Goal: Transaction & Acquisition: Purchase product/service

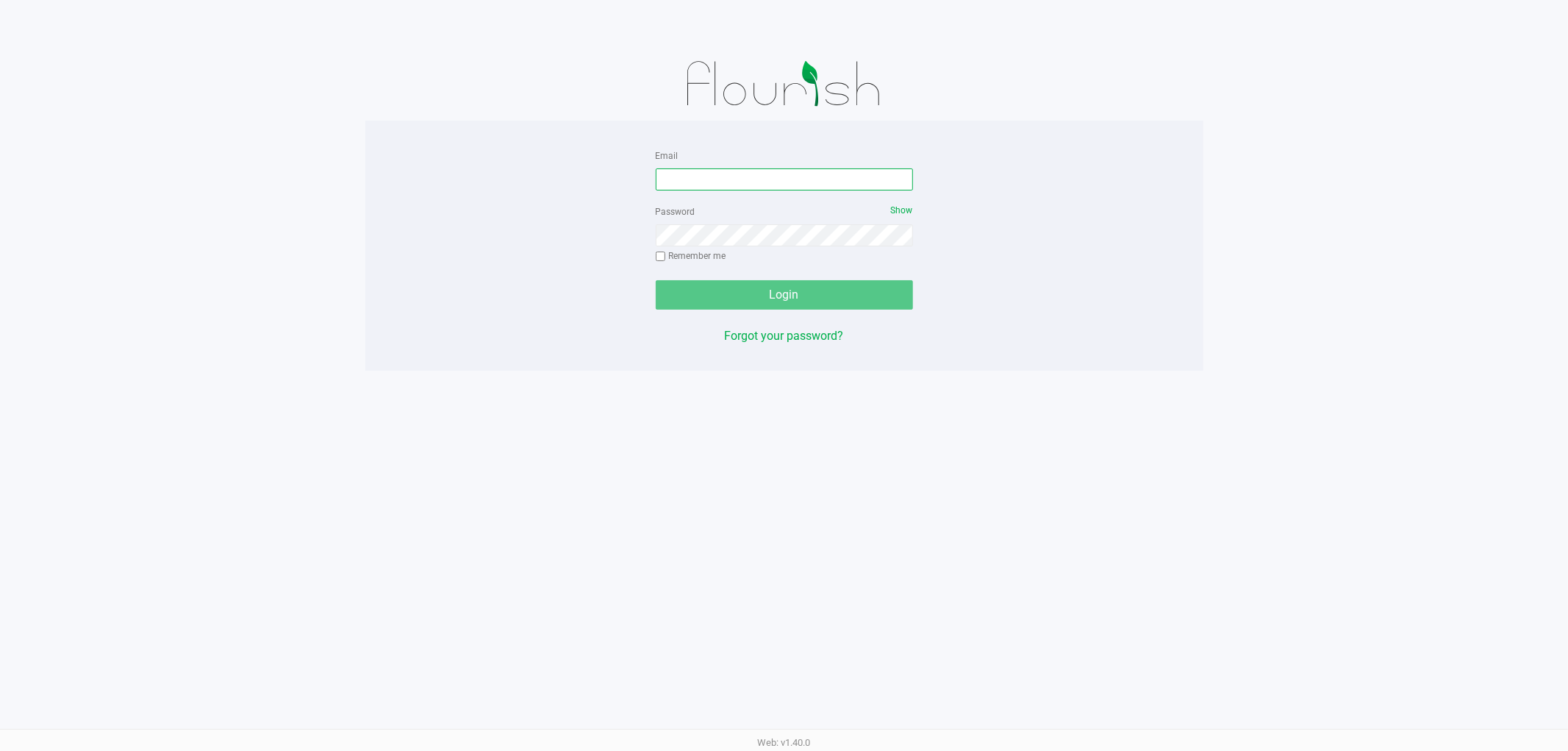
click at [795, 170] on input "Email" at bounding box center [784, 180] width 257 height 22
type input "[EMAIL_ADDRESS][DOMAIN_NAME]"
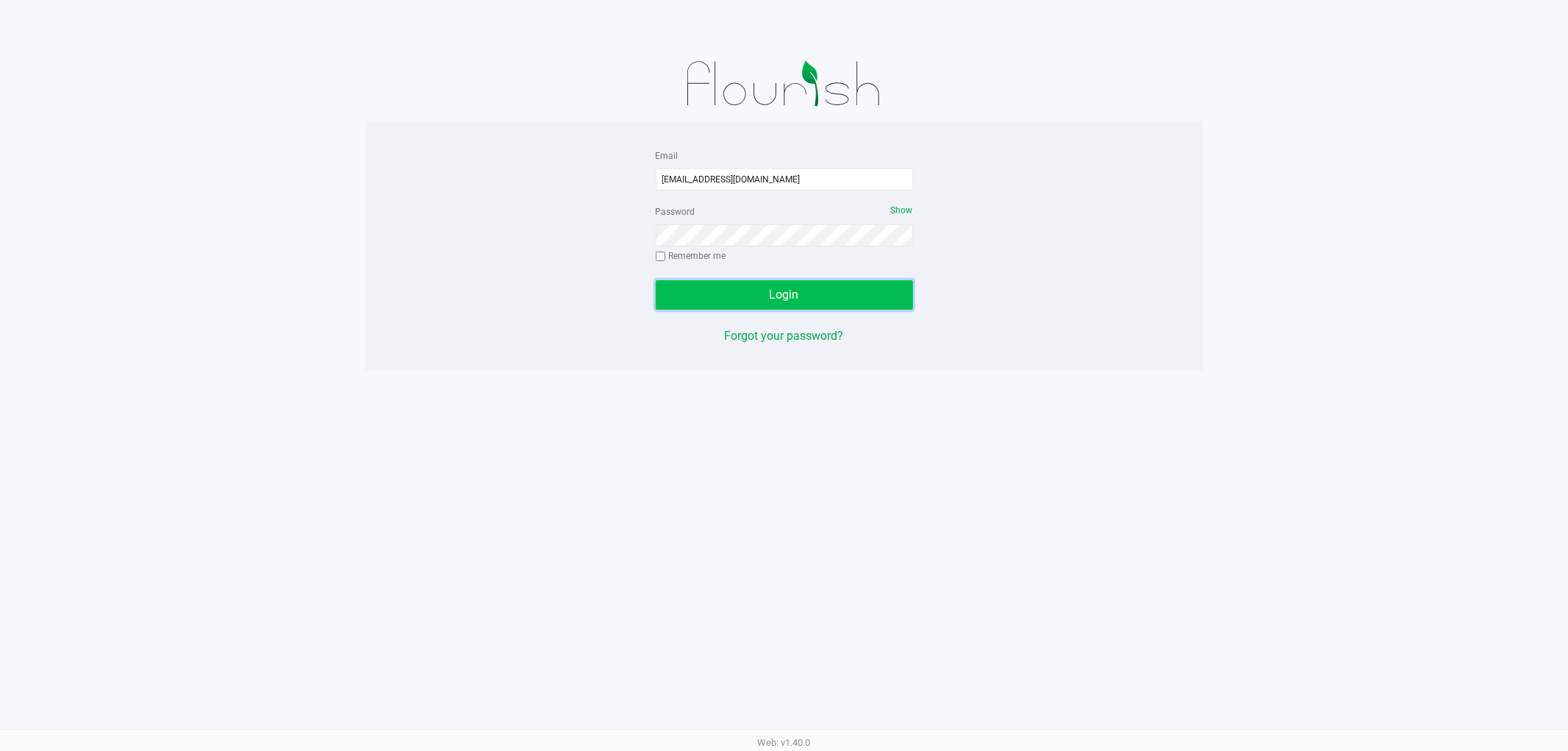
click at [759, 291] on button "Login" at bounding box center [784, 294] width 257 height 29
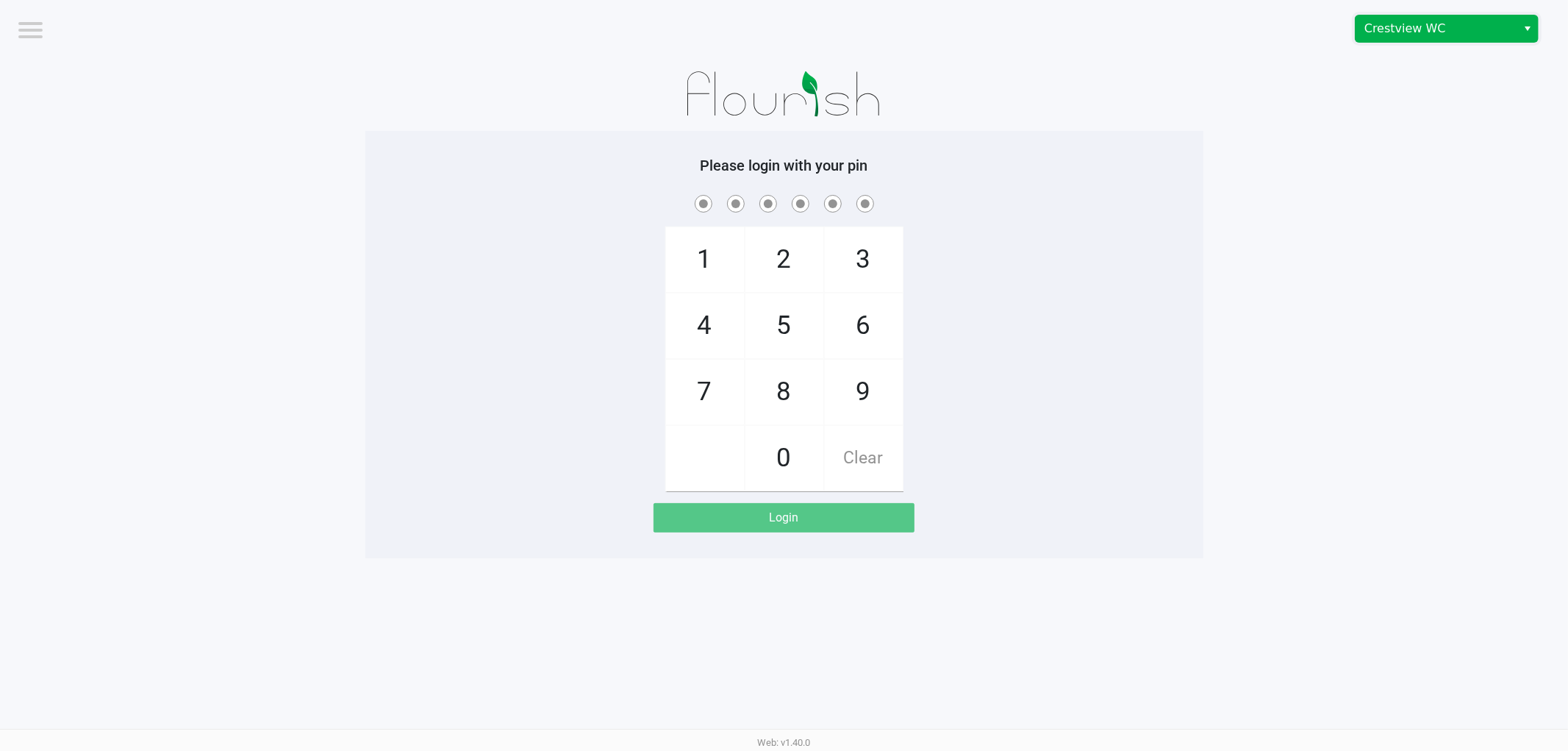
click at [1449, 27] on span "Crestview WC" at bounding box center [1436, 28] width 143 height 17
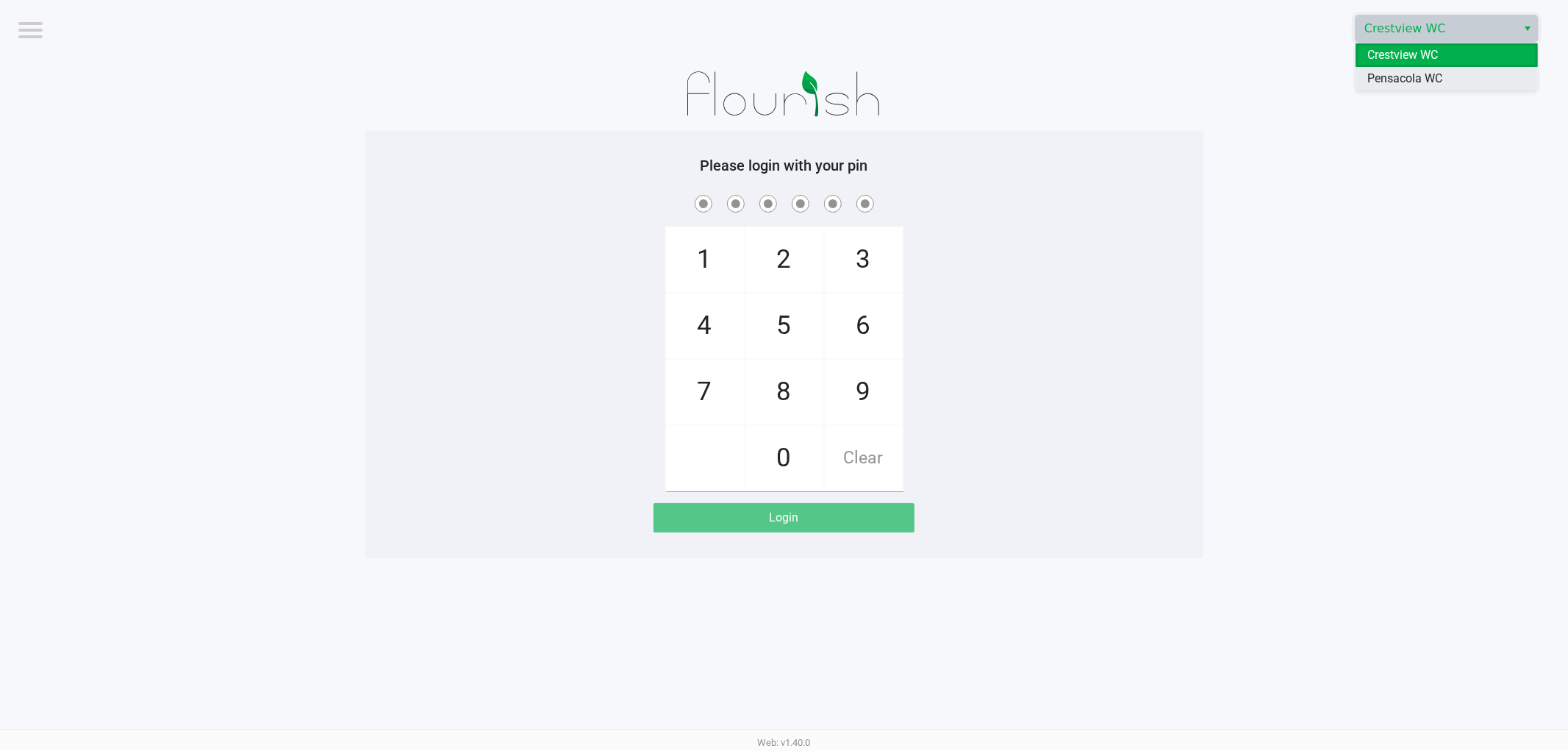
click at [1405, 78] on span "Pensacola WC" at bounding box center [1405, 78] width 75 height 17
checkbox input "true"
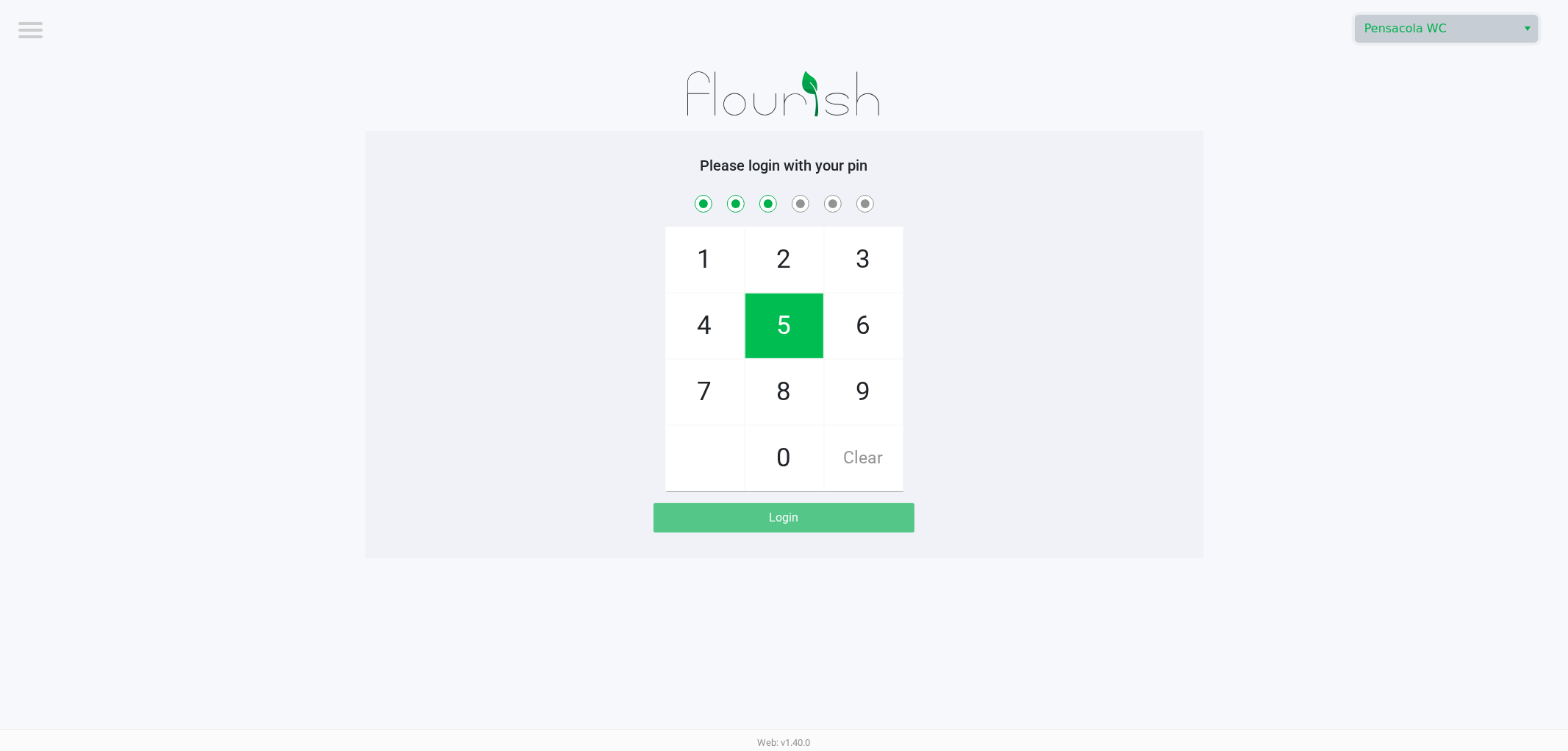
checkbox input "true"
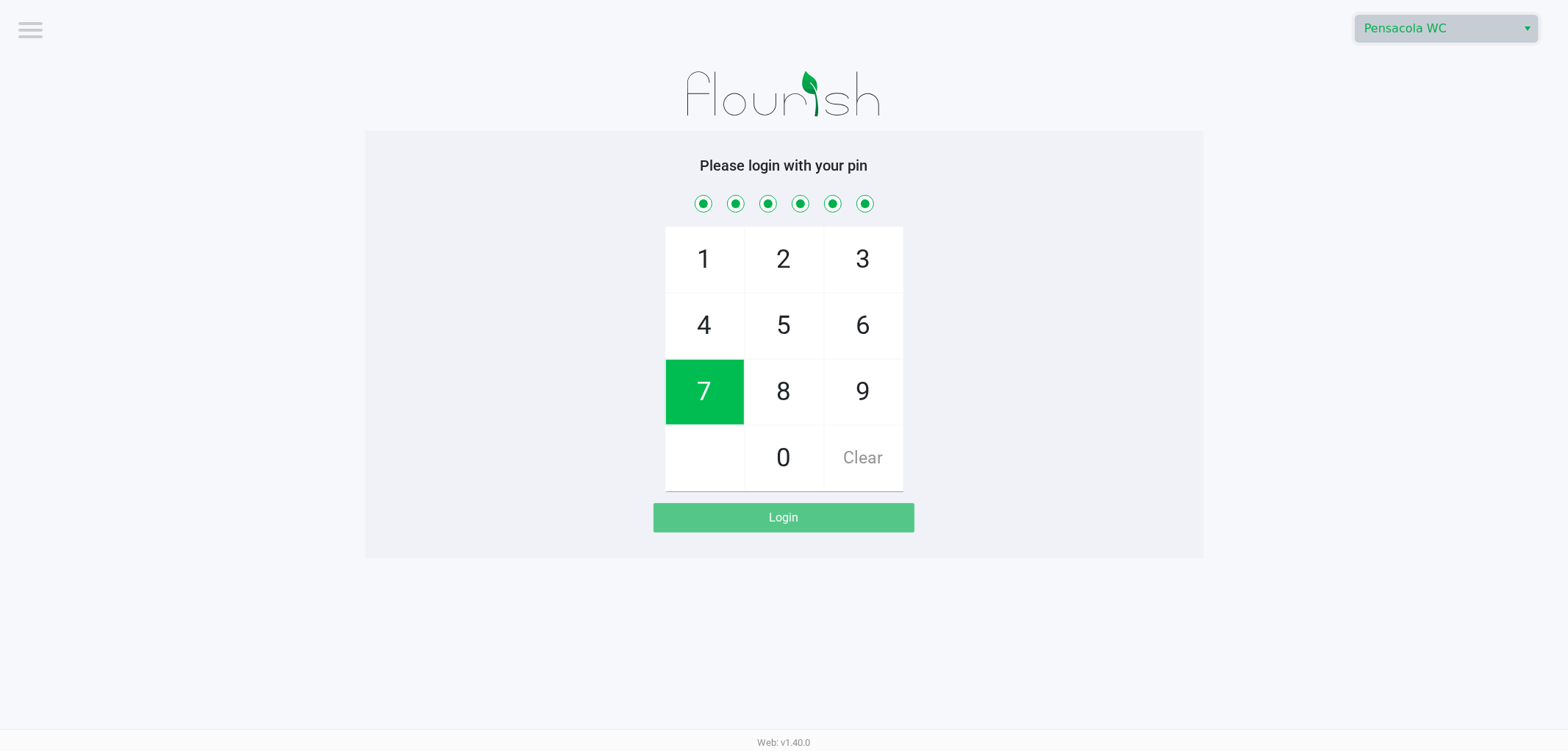
checkbox input "true"
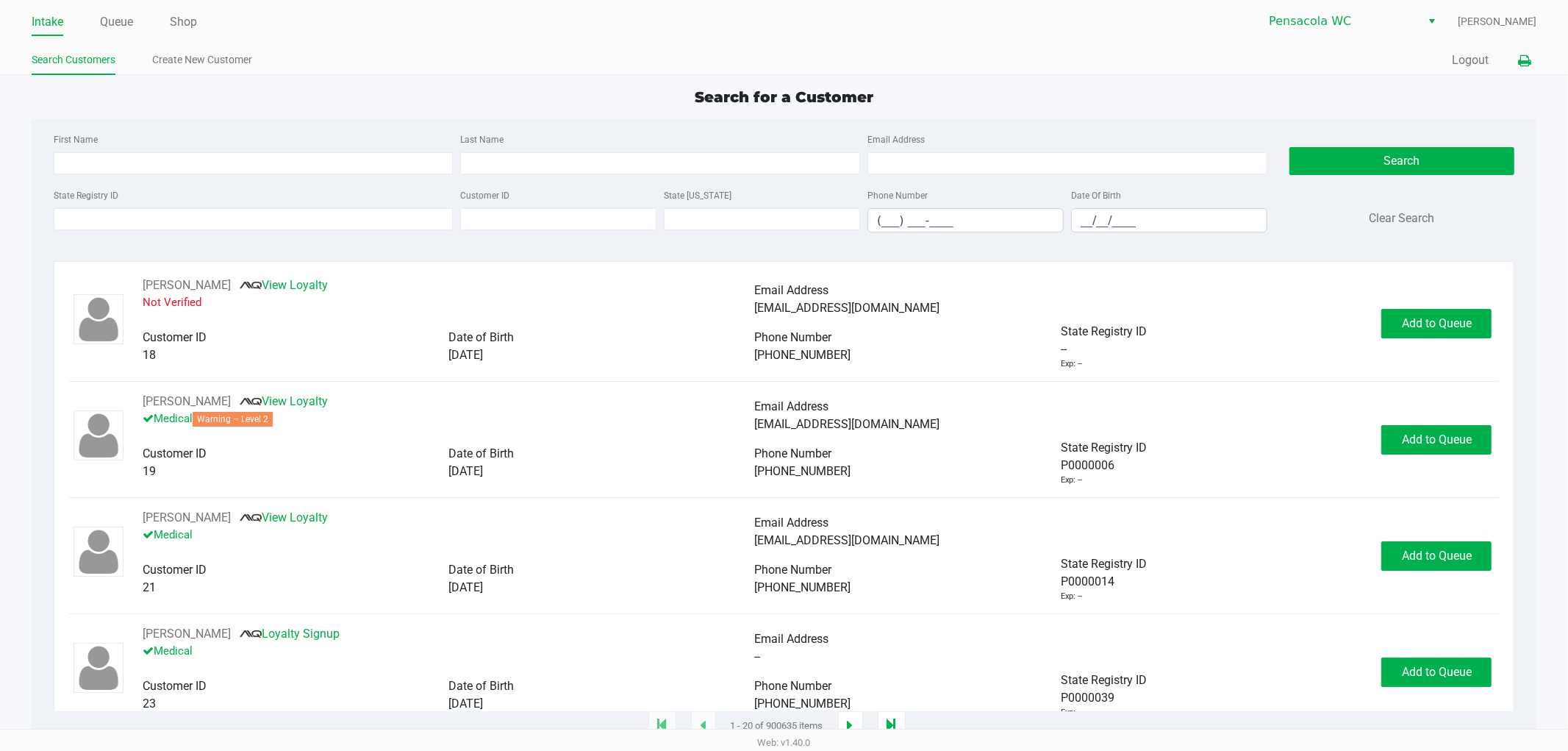
click at [1526, 64] on icon at bounding box center [1524, 61] width 13 height 10
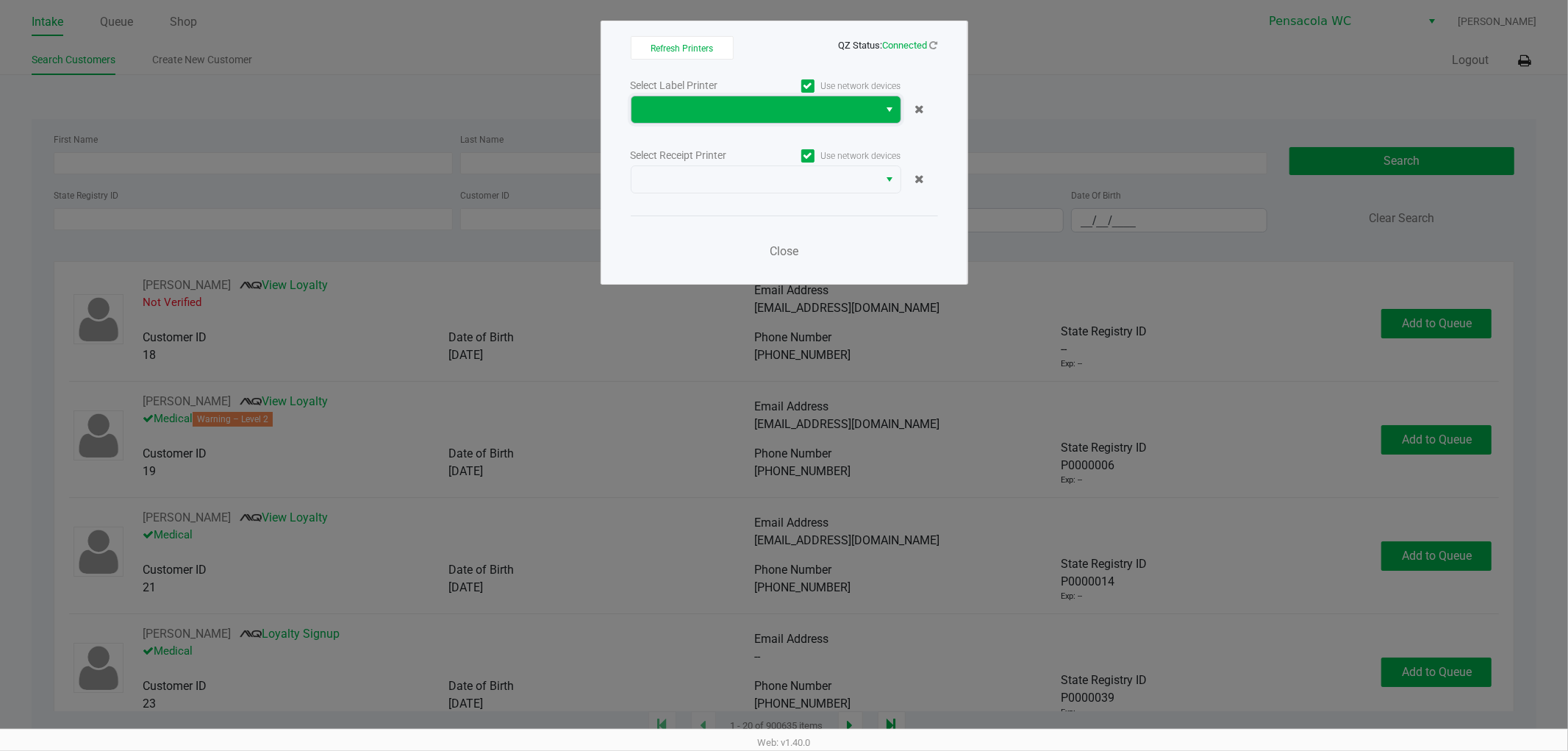
click at [718, 109] on span at bounding box center [756, 109] width 230 height 17
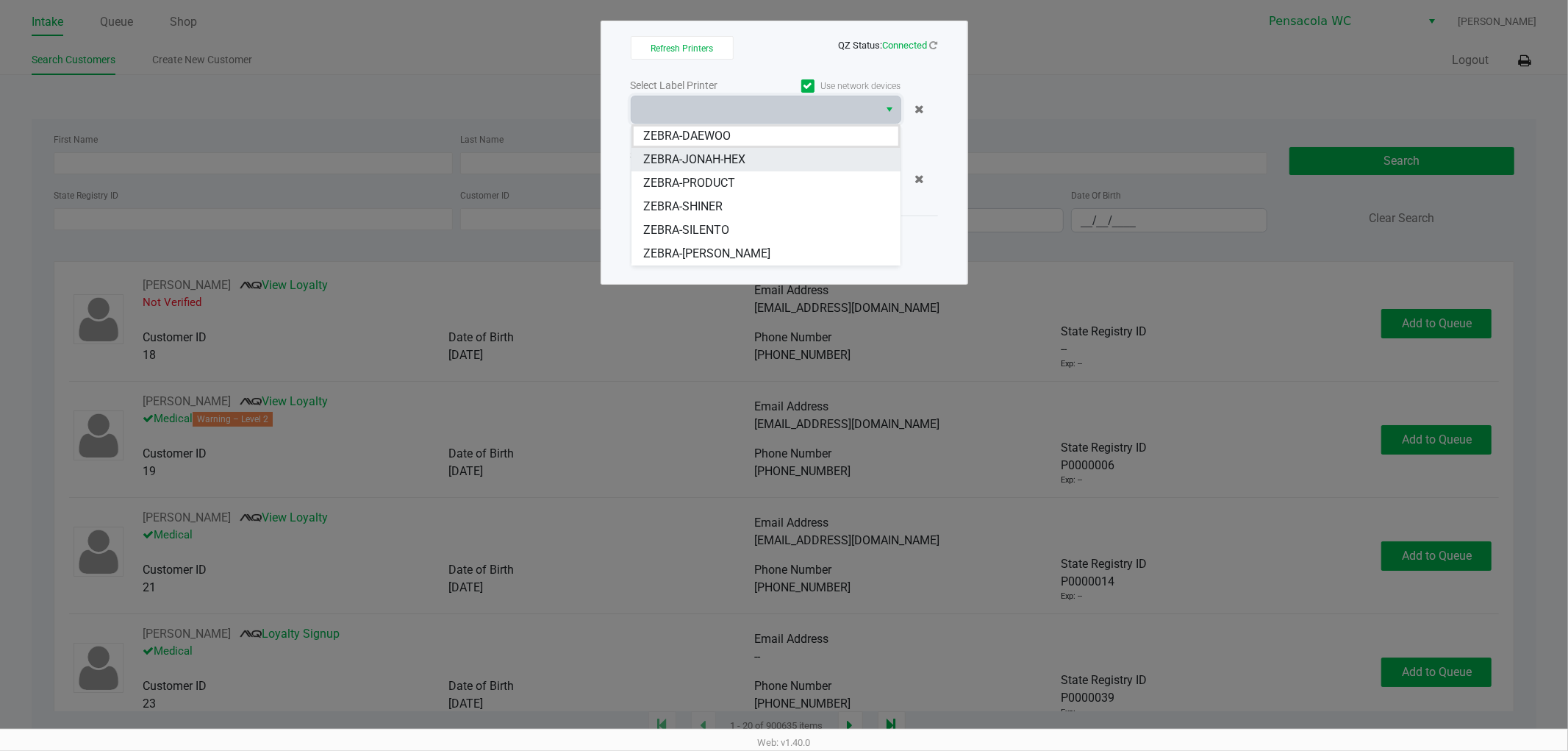
click at [724, 164] on span "ZEBRA-JONAH-HEX" at bounding box center [694, 160] width 102 height 17
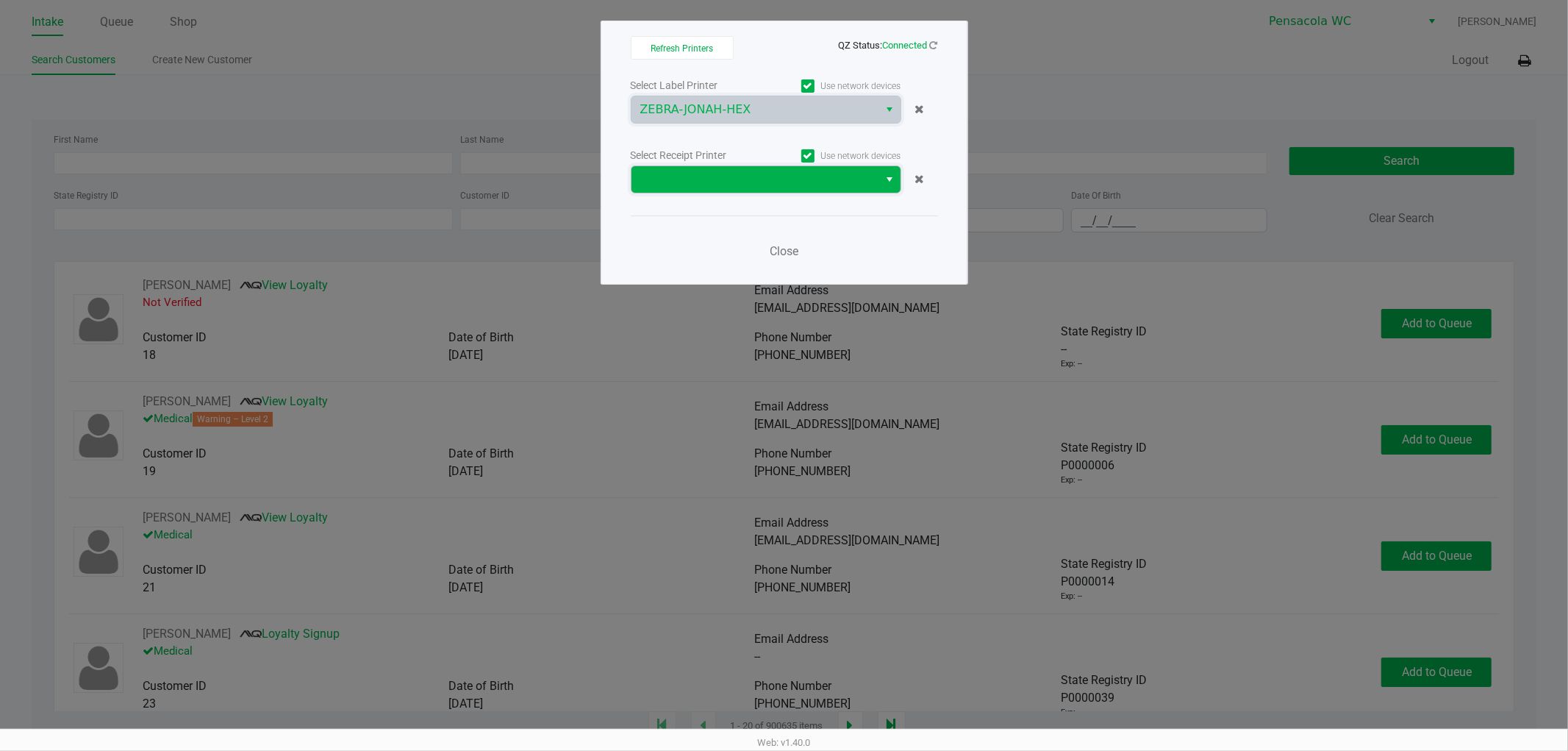
click at [725, 179] on span at bounding box center [756, 180] width 230 height 17
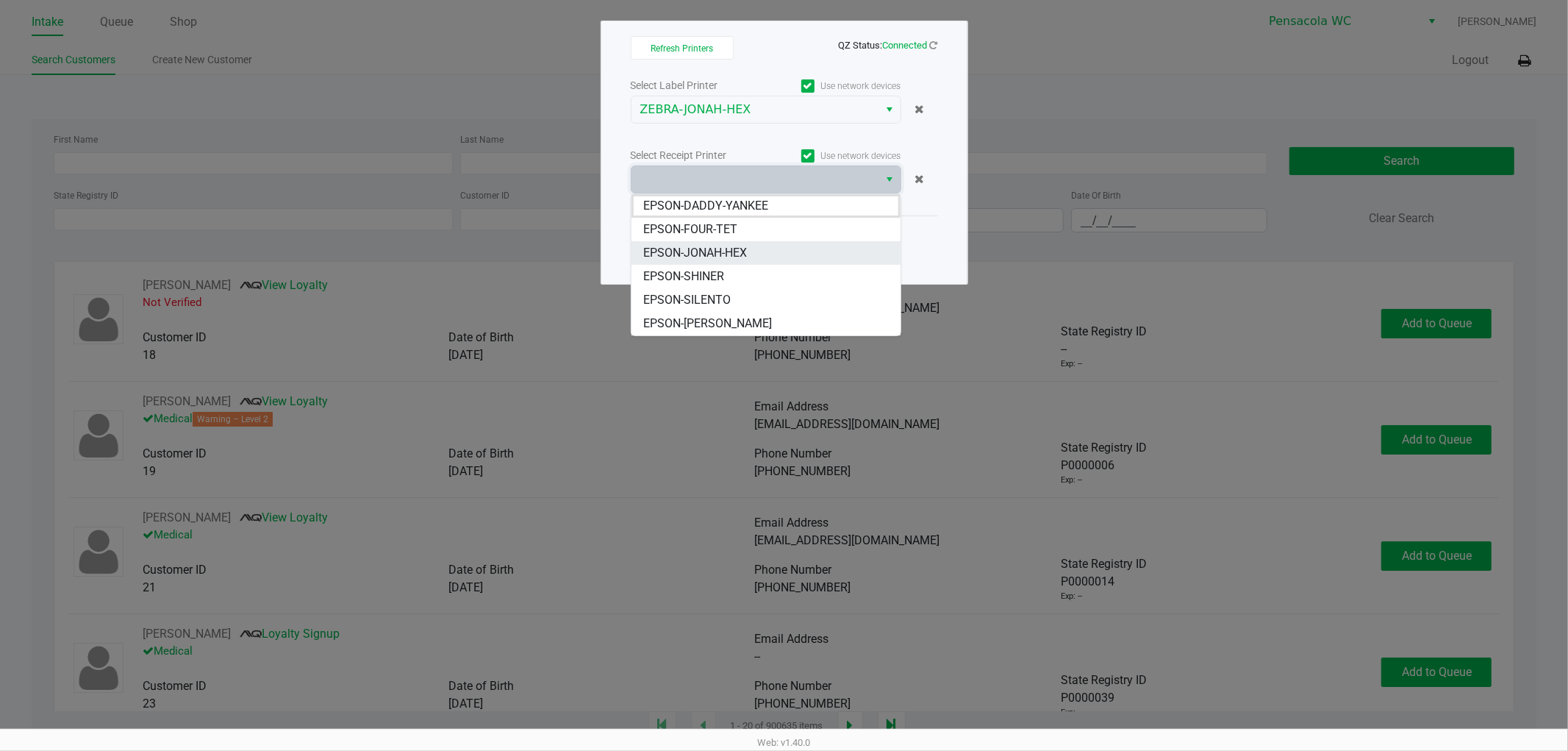
click at [737, 252] on span "EPSON-JONAH-HEX" at bounding box center [695, 253] width 104 height 17
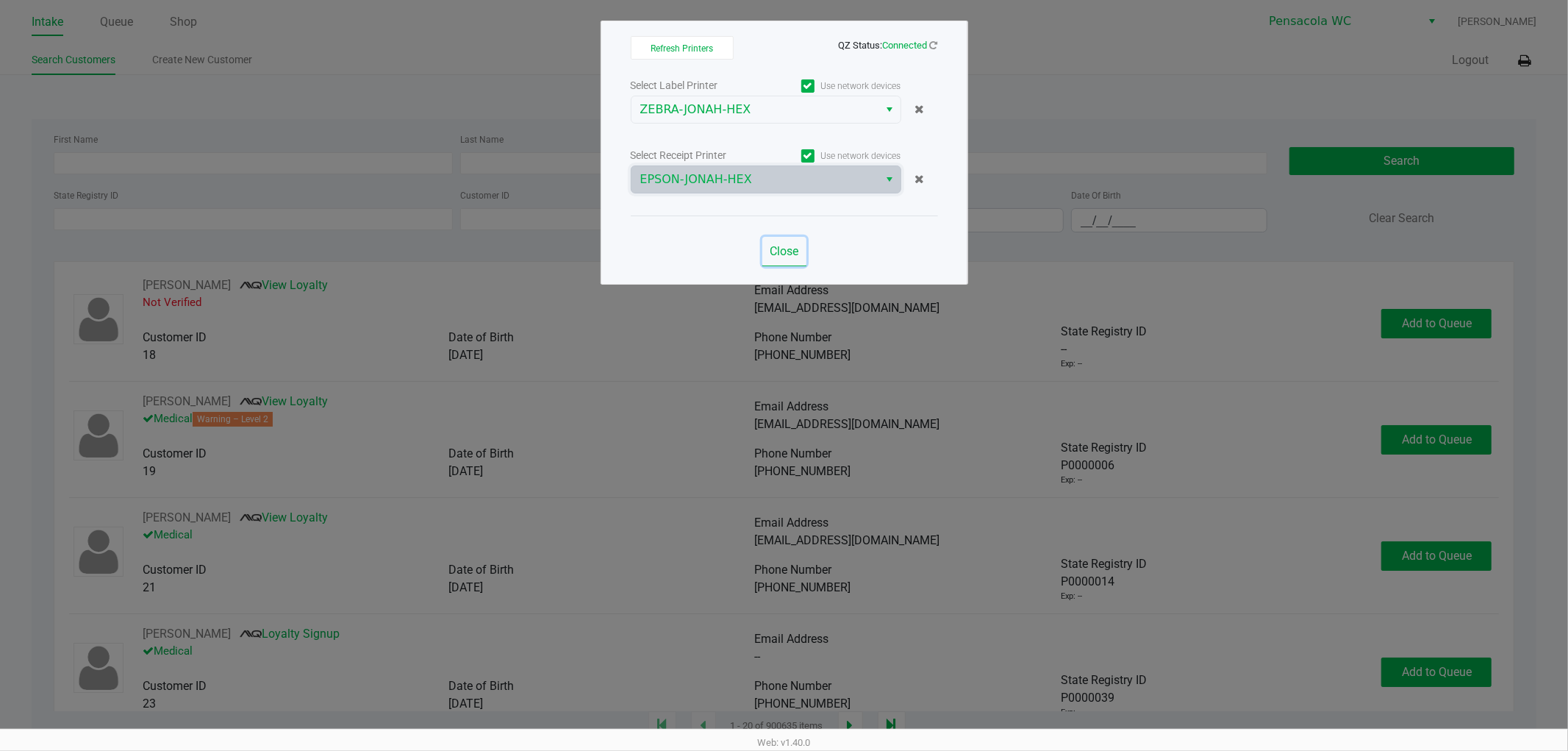
drag, startPoint x: 771, startPoint y: 248, endPoint x: 699, endPoint y: 216, distance: 78.8
click at [771, 248] on span "Close" at bounding box center [784, 252] width 28 height 14
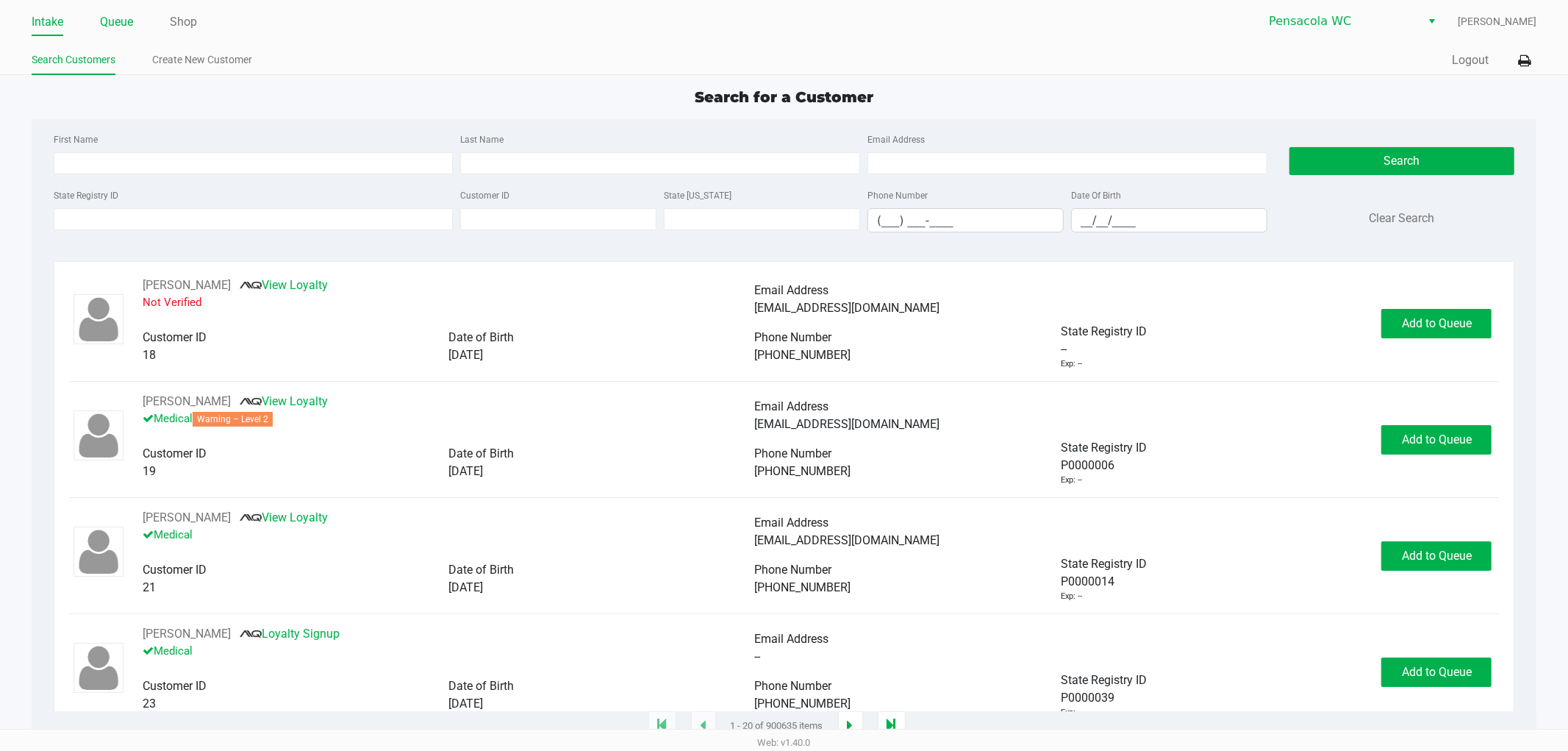
click at [116, 31] on link "Queue" at bounding box center [116, 22] width 33 height 21
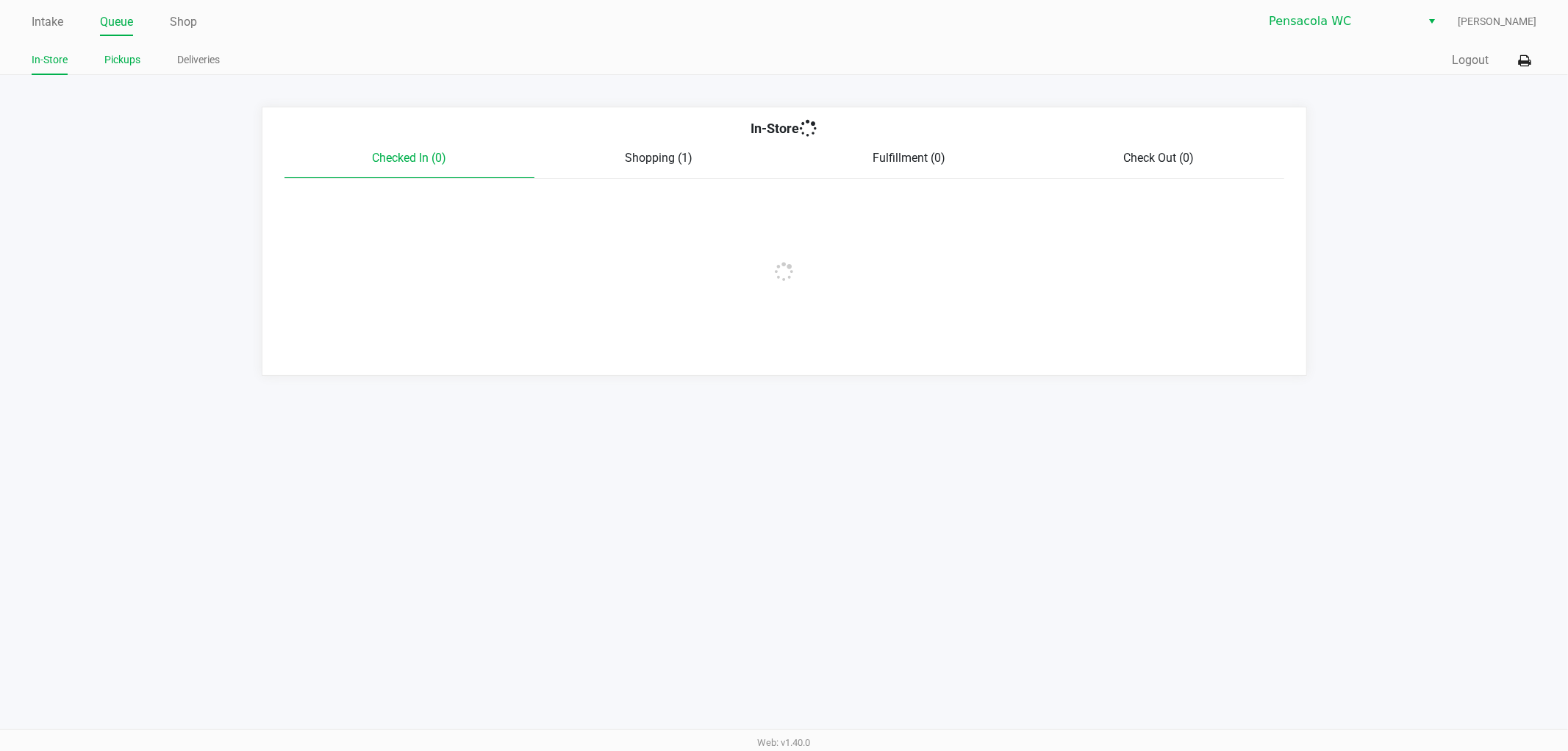
click at [131, 64] on link "Pickups" at bounding box center [123, 59] width 36 height 18
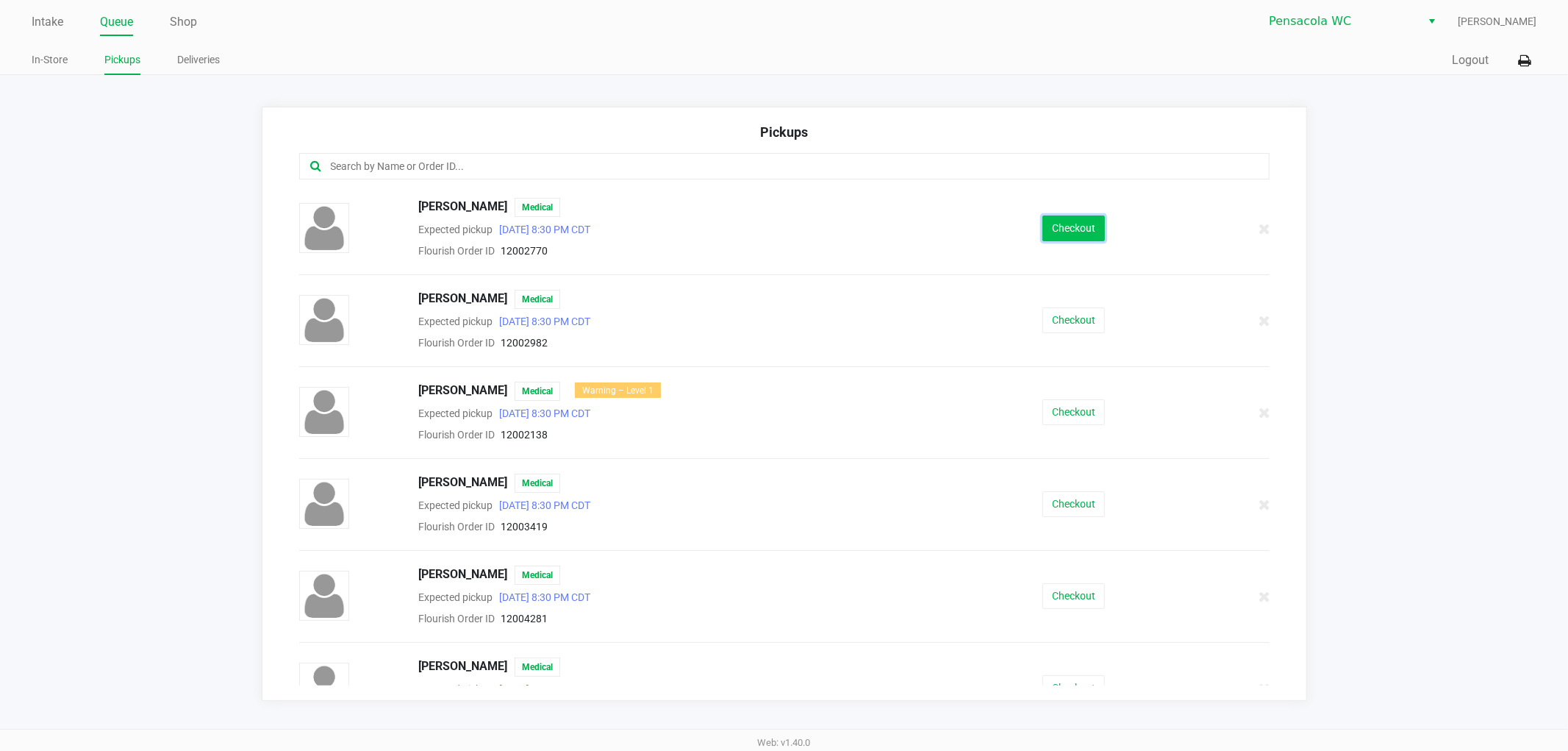
click at [1078, 221] on button "Checkout" at bounding box center [1074, 228] width 62 height 26
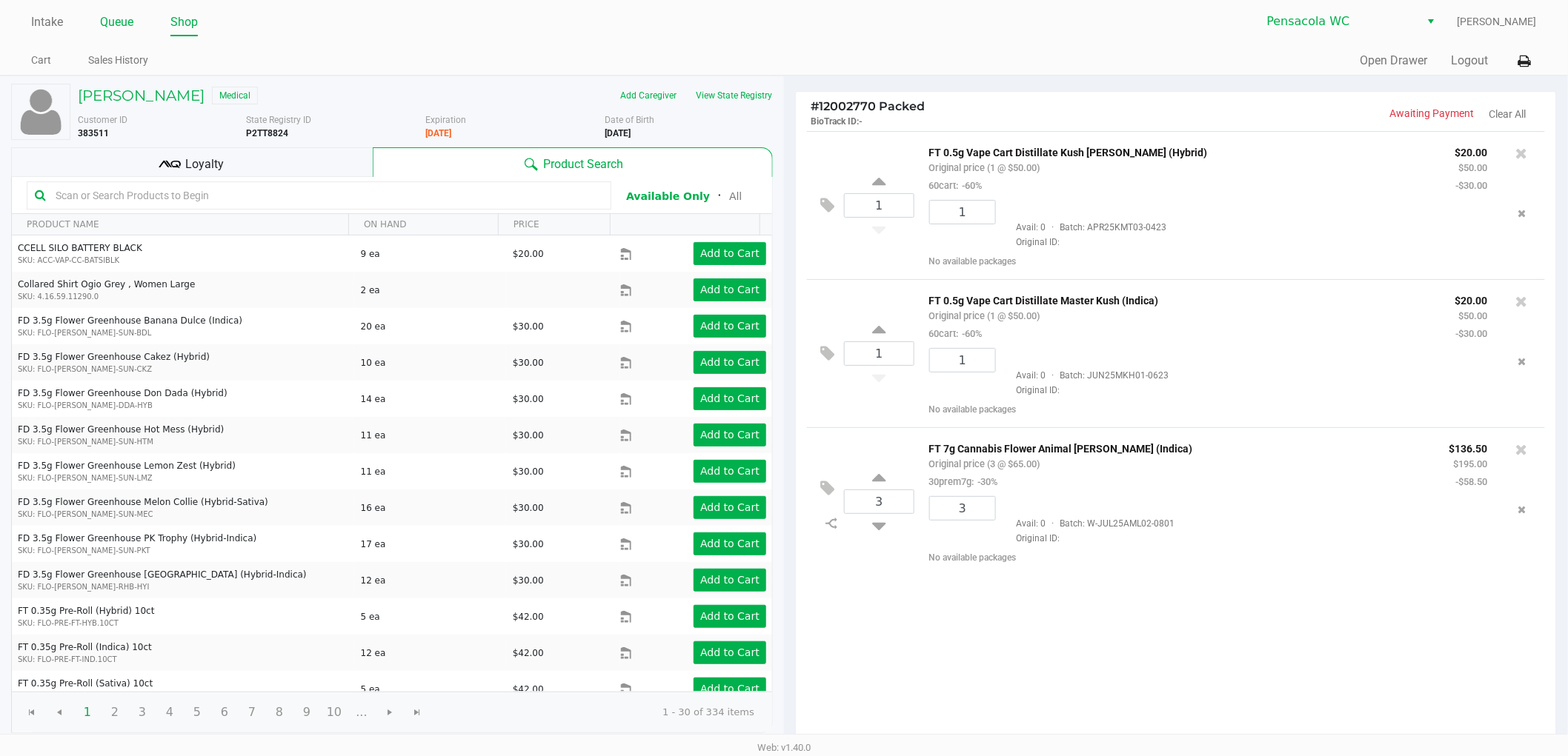
click at [116, 17] on link "Queue" at bounding box center [116, 22] width 33 height 21
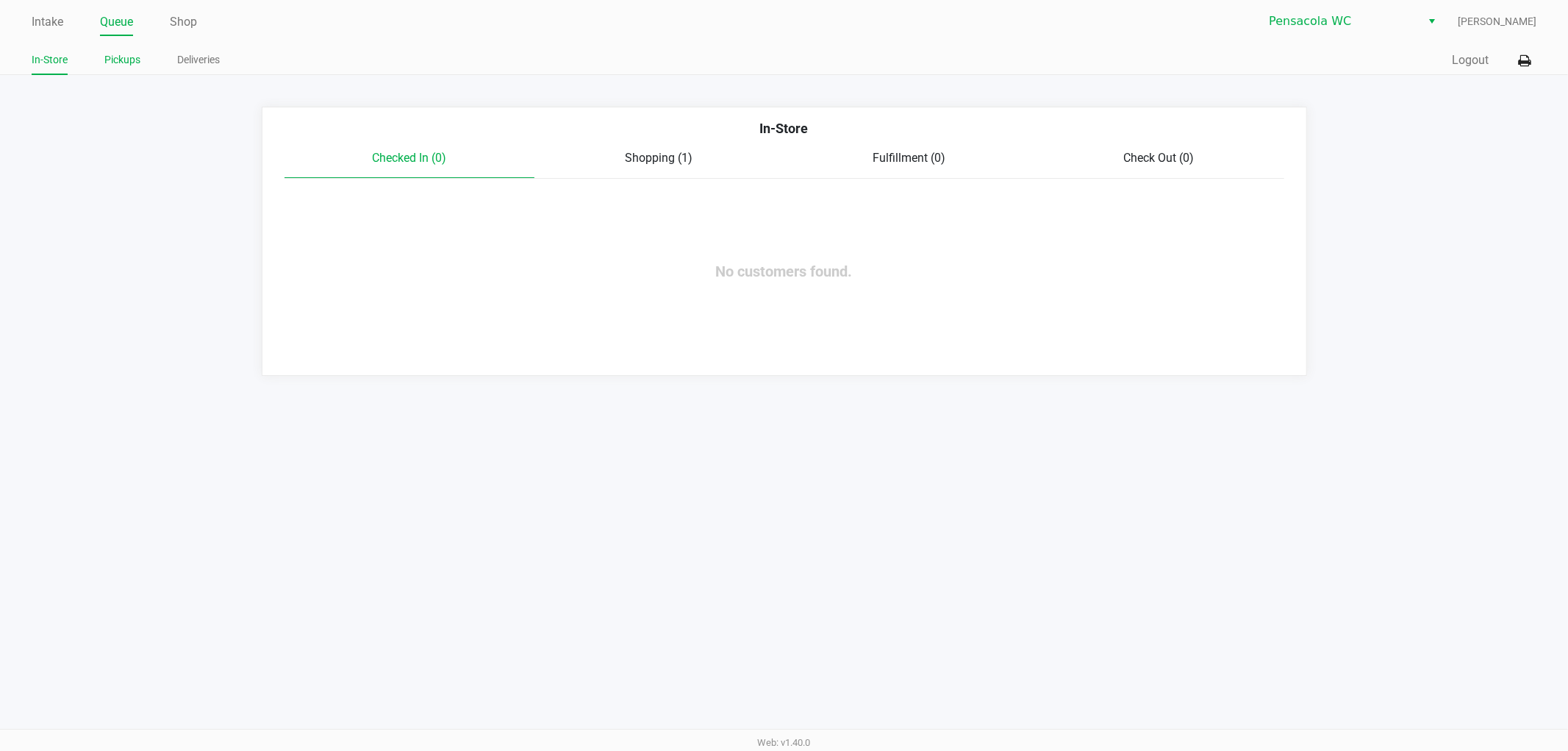
click at [121, 57] on link "Pickups" at bounding box center [123, 59] width 36 height 18
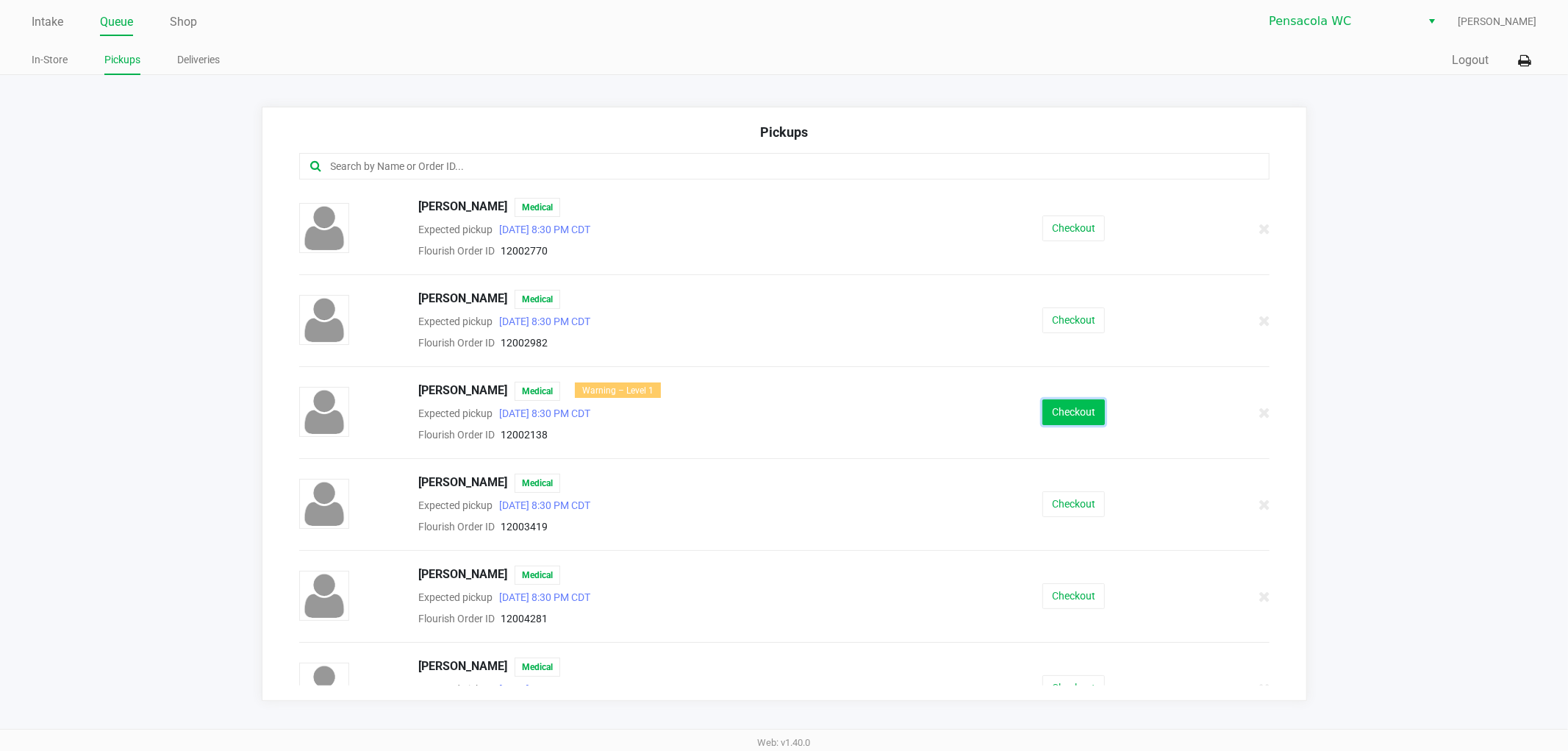
click at [1063, 414] on button "Checkout" at bounding box center [1074, 412] width 62 height 26
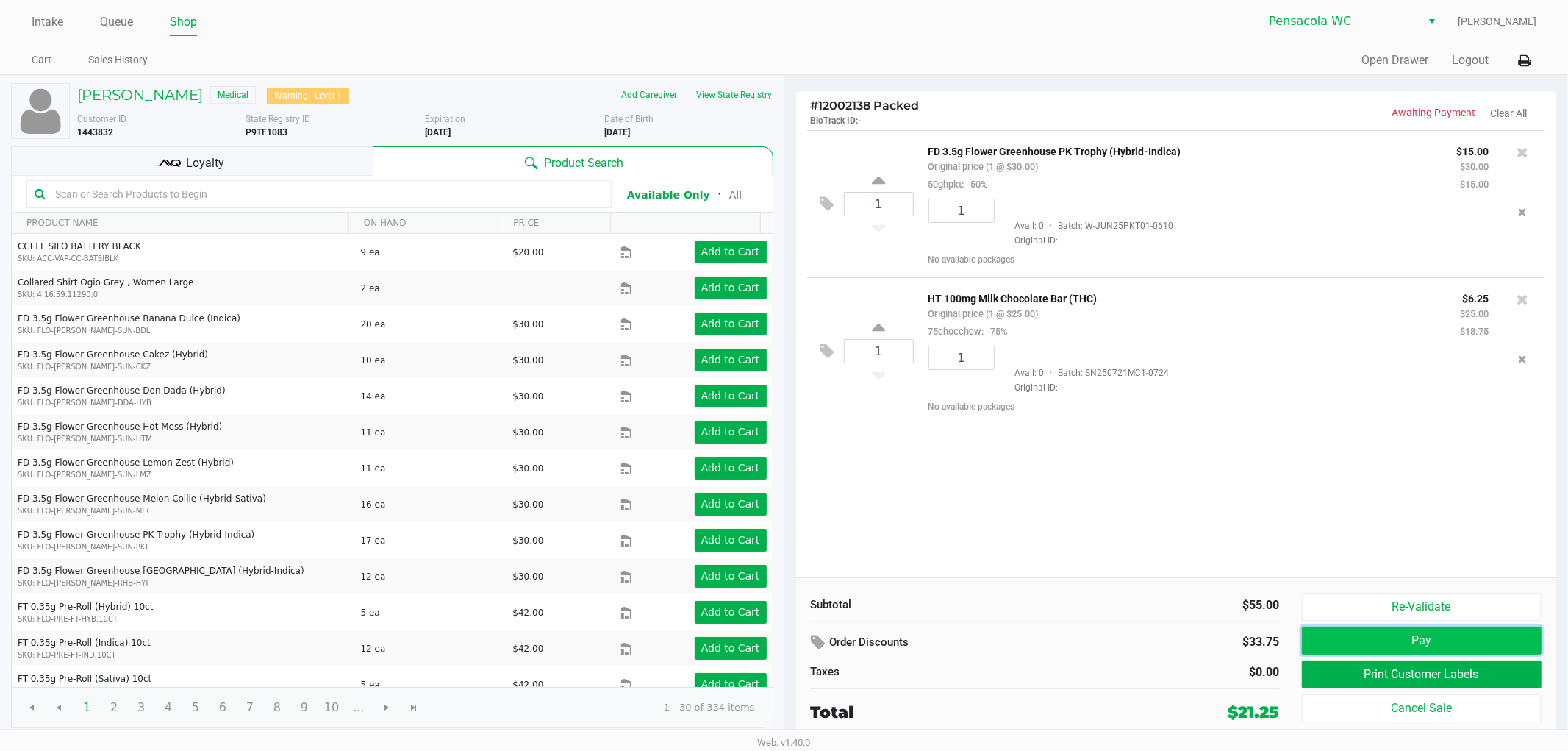
click at [1419, 648] on button "Pay" at bounding box center [1422, 640] width 241 height 28
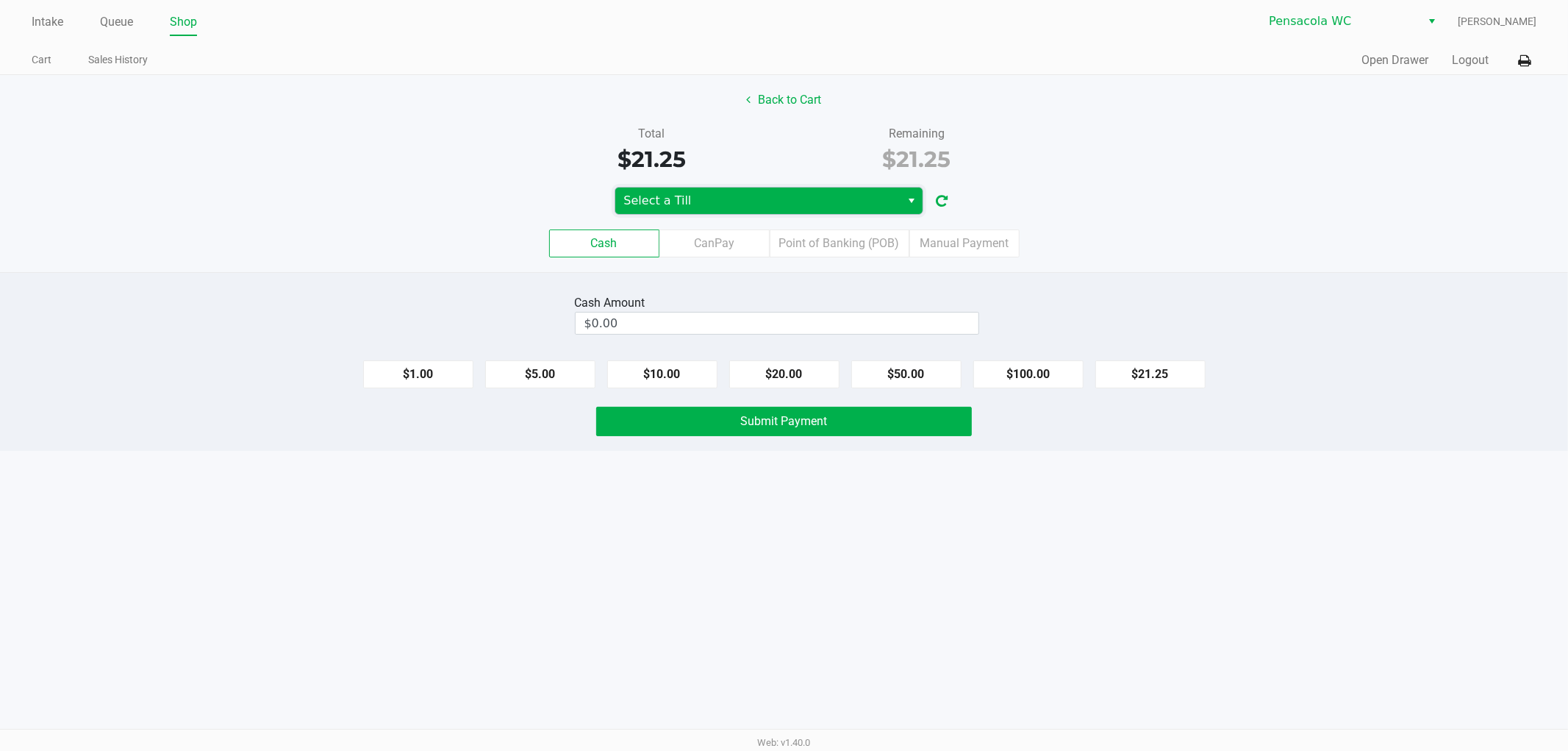
click at [706, 195] on span "Select a Till" at bounding box center [758, 201] width 268 height 17
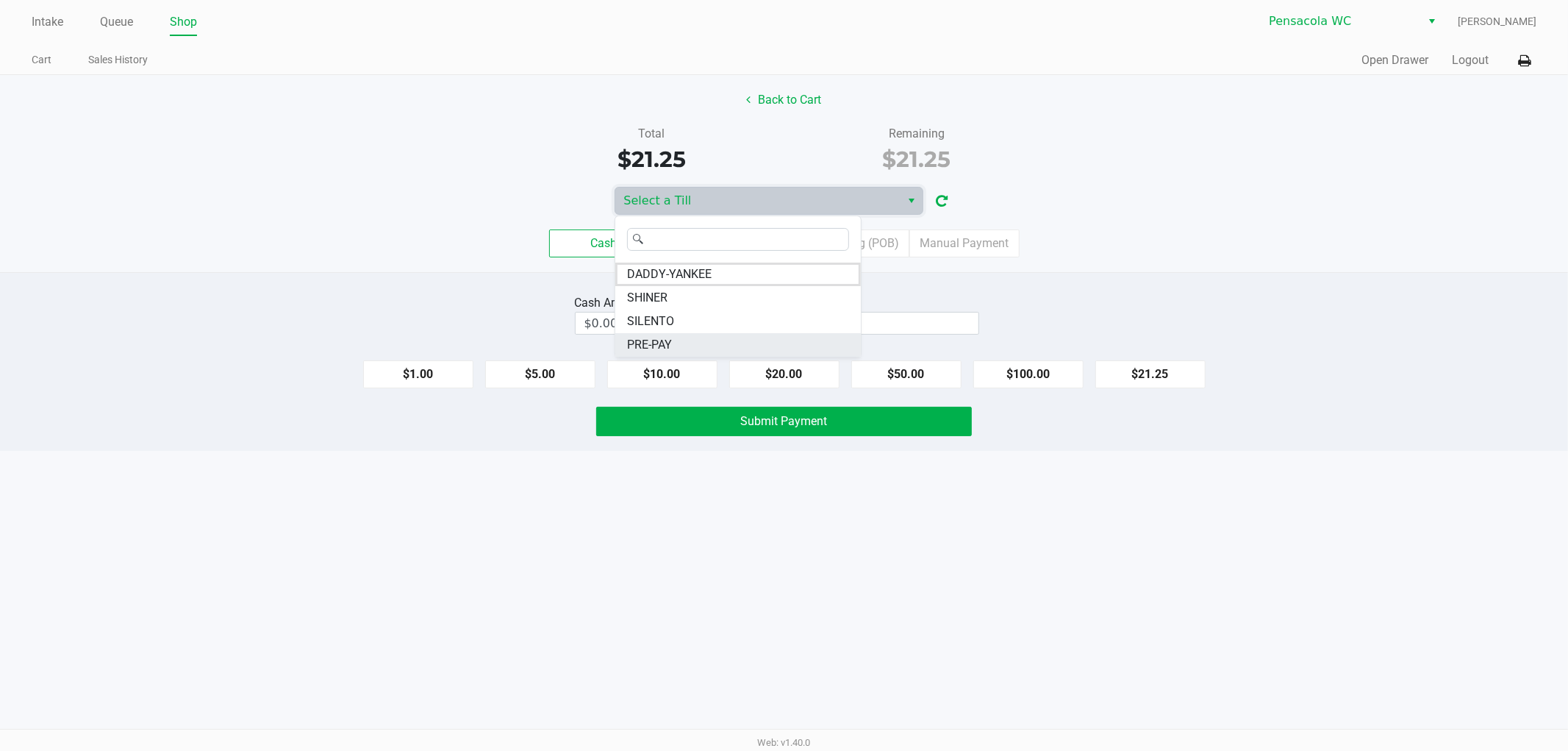
click at [678, 347] on li "PRE-PAY" at bounding box center [738, 345] width 245 height 24
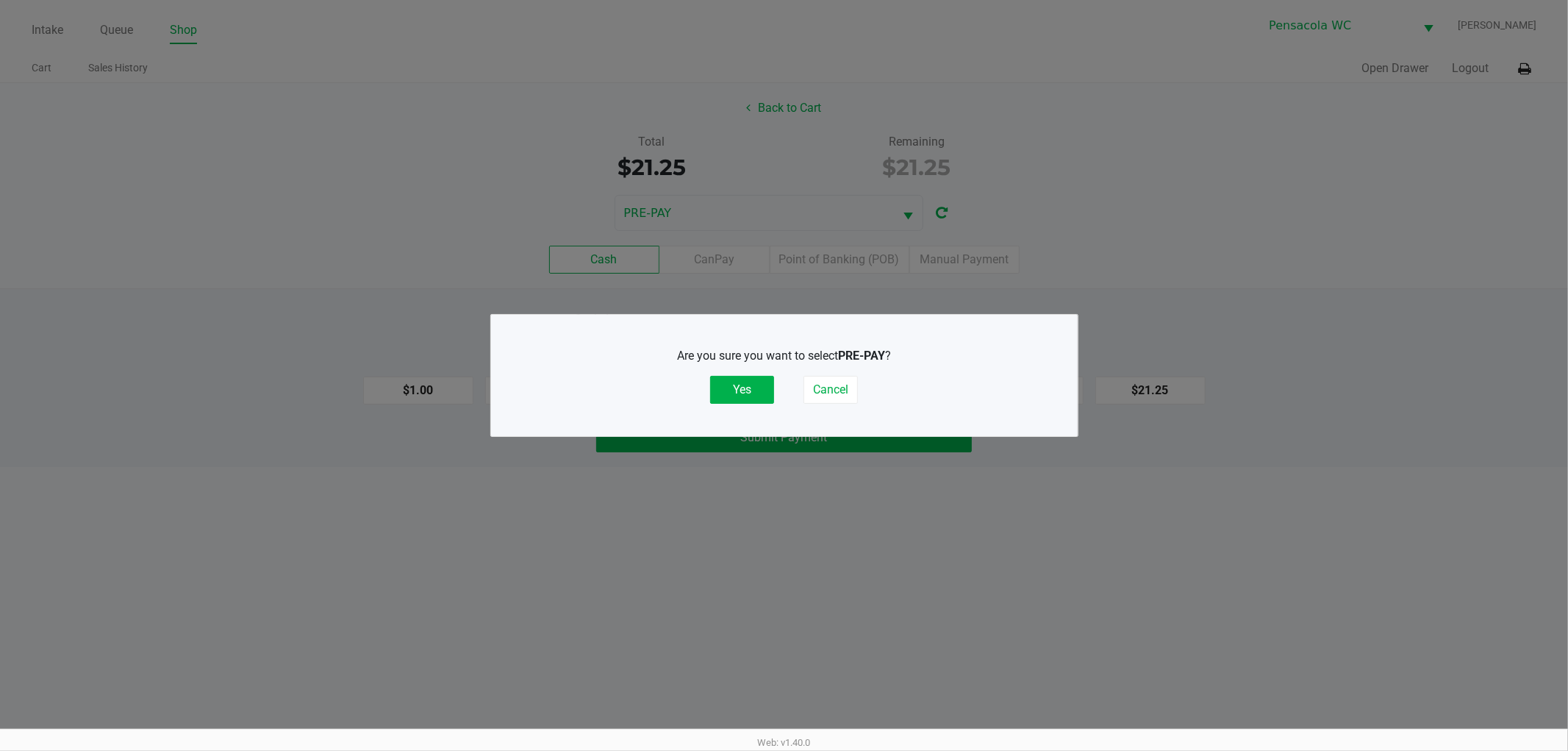
click at [776, 390] on div "Are you sure you want to select PRE-PAY ? Yes Cancel" at bounding box center [784, 376] width 528 height 57
click at [756, 389] on button "Yes" at bounding box center [742, 389] width 64 height 28
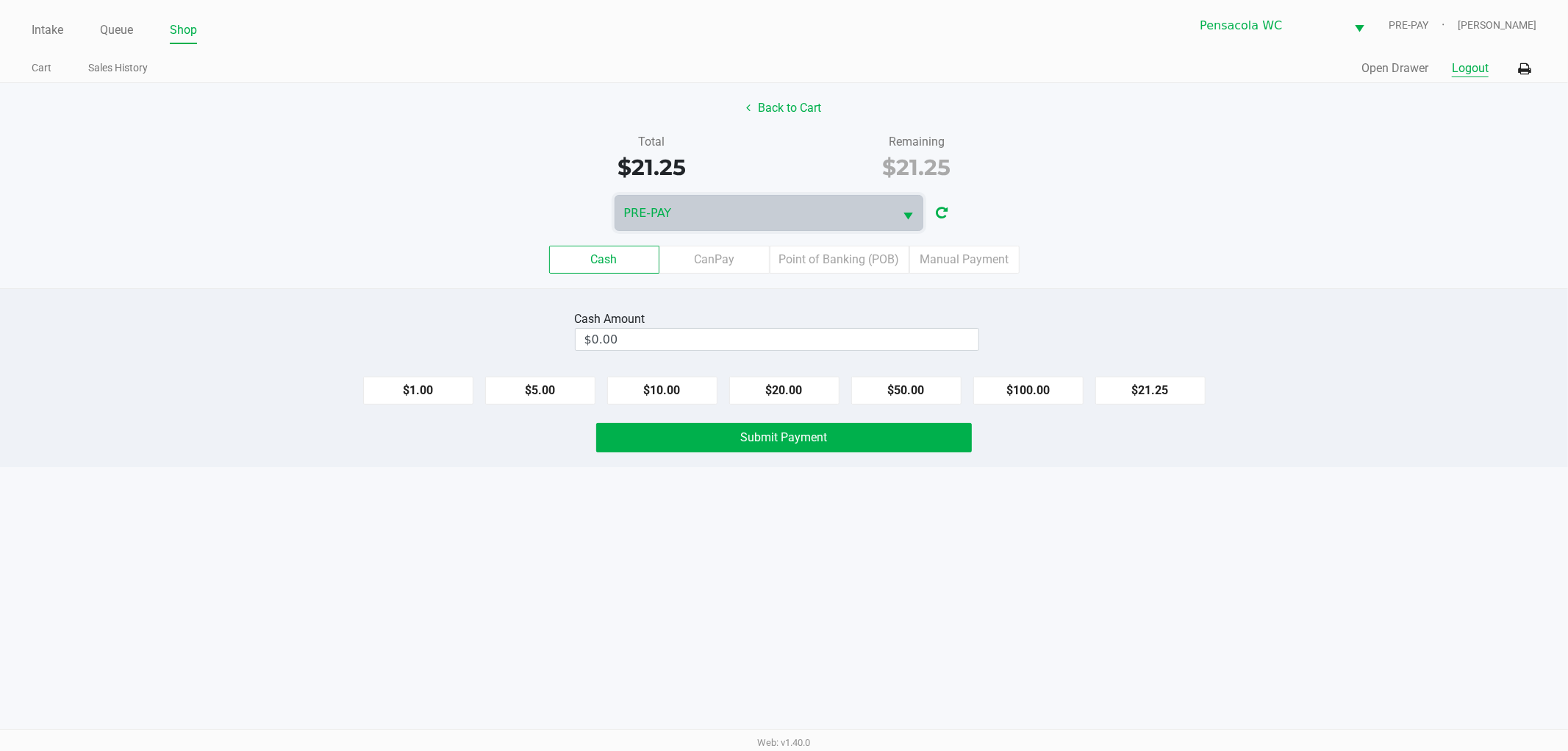
click at [1479, 72] on button "Logout" at bounding box center [1471, 68] width 36 height 17
